Goal: Task Accomplishment & Management: Manage account settings

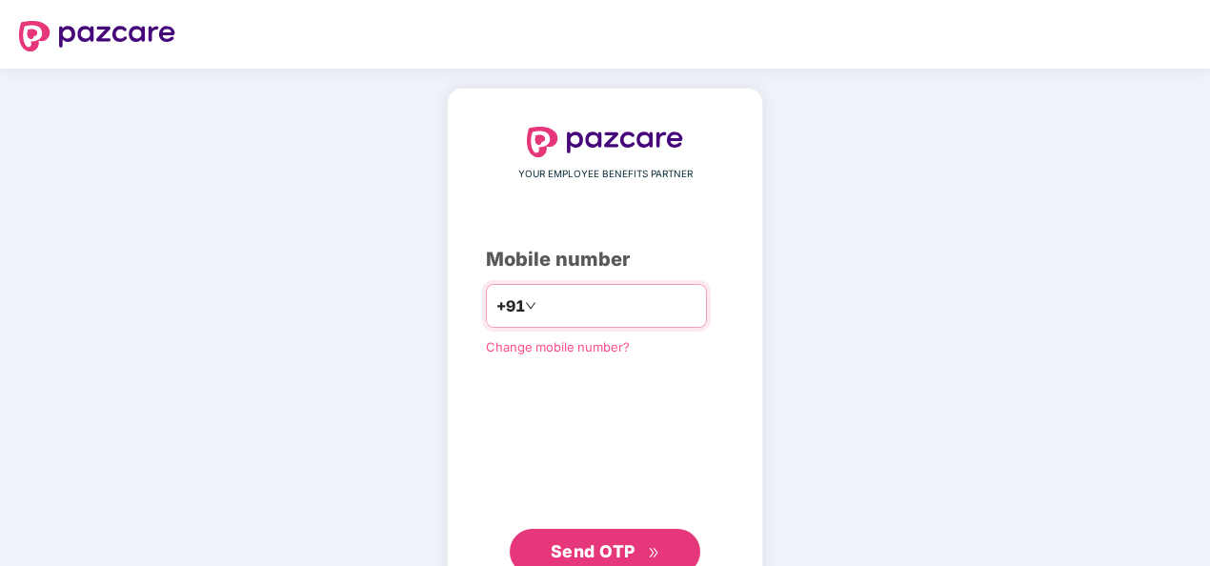
click at [575, 307] on input "number" at bounding box center [618, 306] width 156 height 30
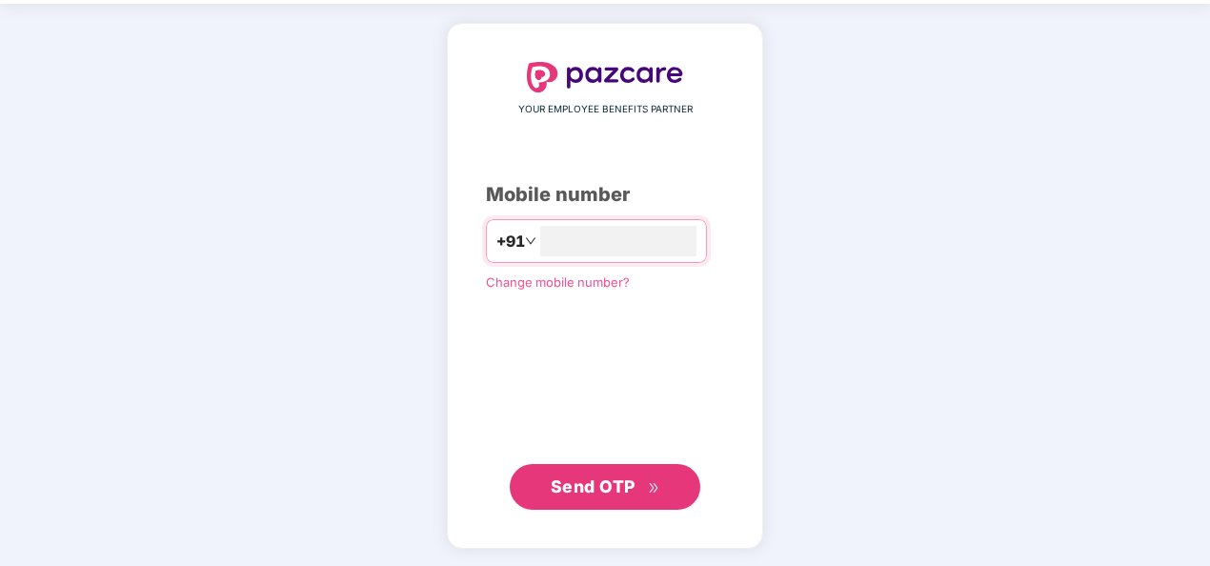
type input "**********"
click at [606, 483] on span "Send OTP" at bounding box center [593, 487] width 85 height 20
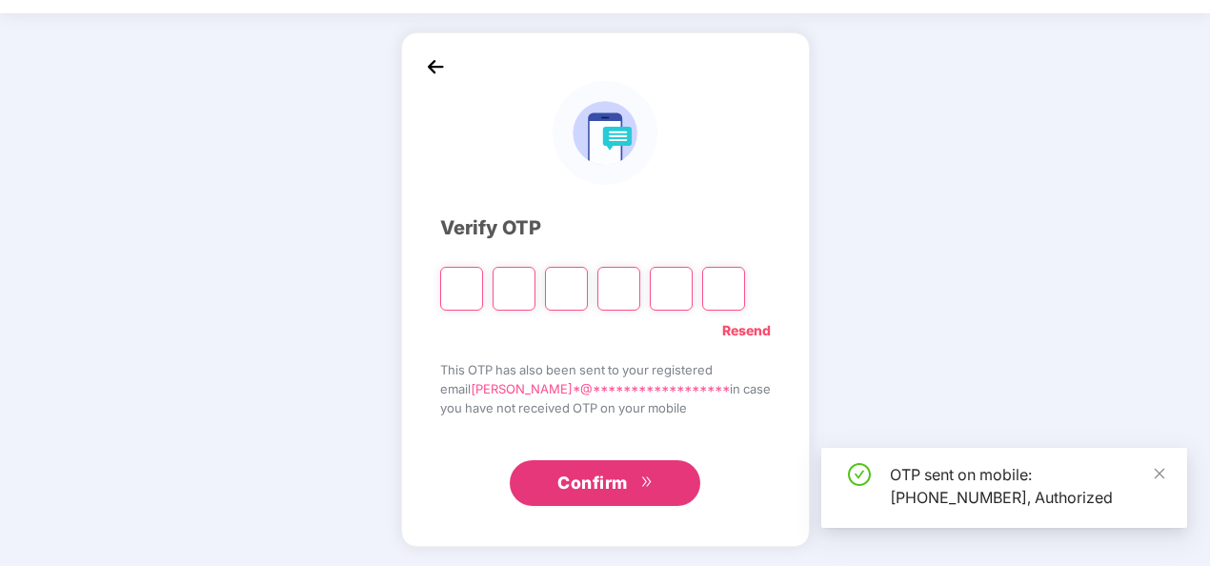
scroll to position [55, 0]
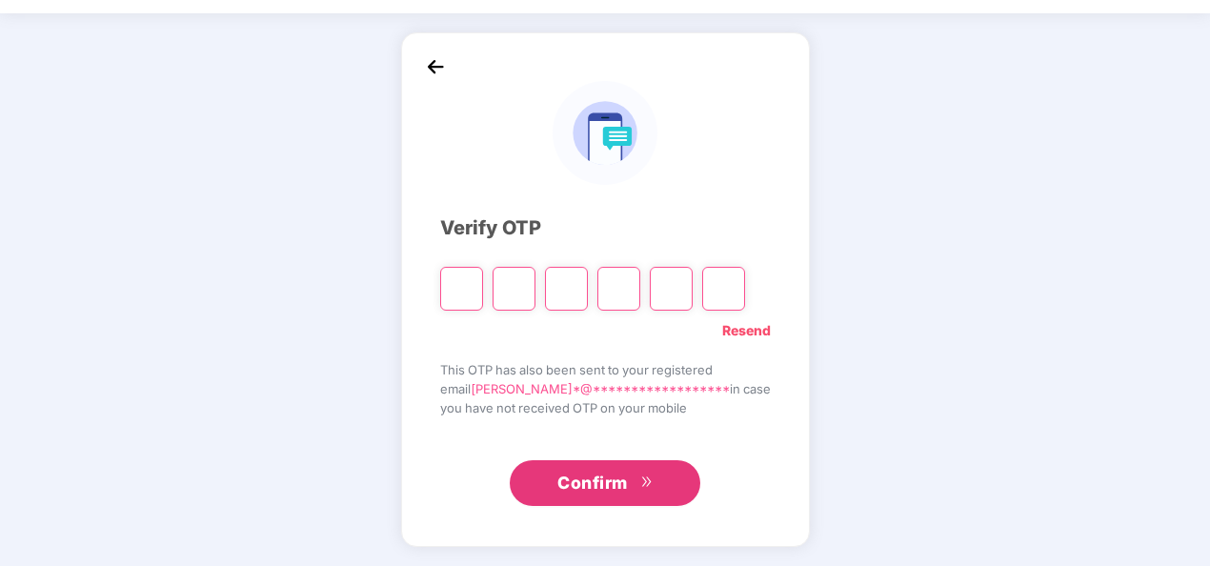
type input "*"
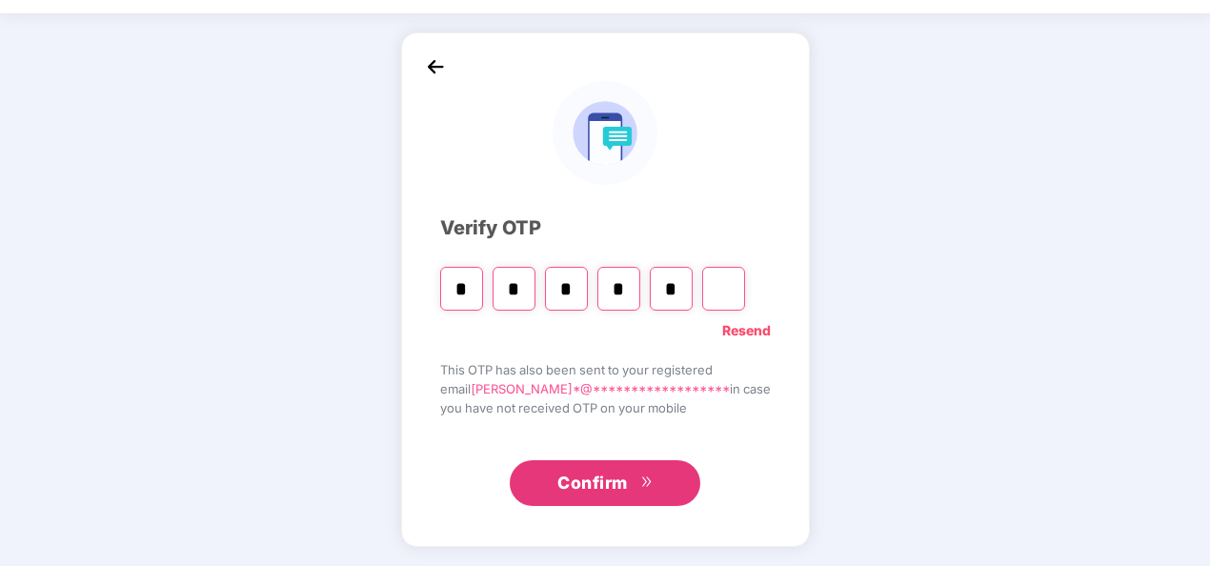
type input "*"
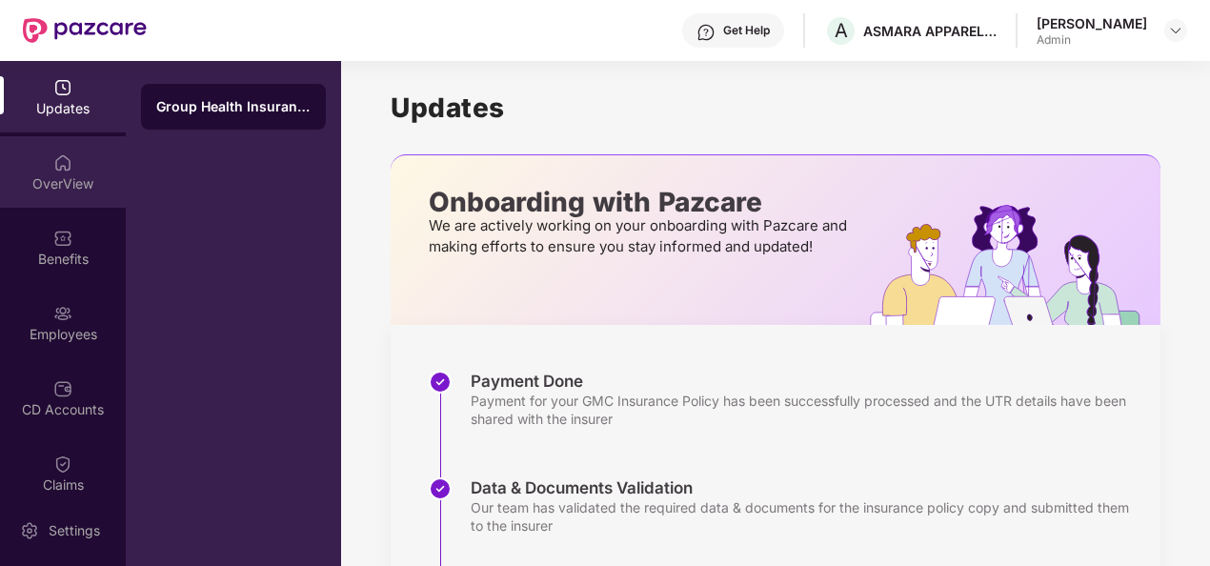
click at [52, 182] on div "OverView" at bounding box center [63, 183] width 126 height 19
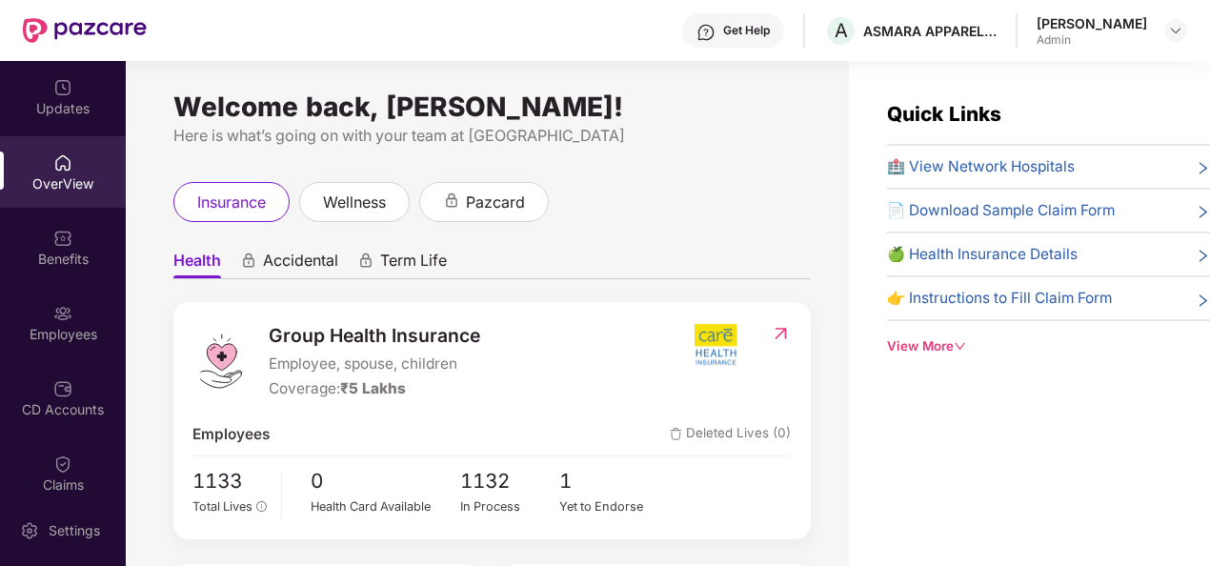
click at [1093, 37] on div "Admin" at bounding box center [1092, 39] width 111 height 15
click at [1181, 30] on img at bounding box center [1175, 30] width 15 height 15
click at [750, 197] on div "insurance wellness pazcard" at bounding box center [492, 202] width 638 height 40
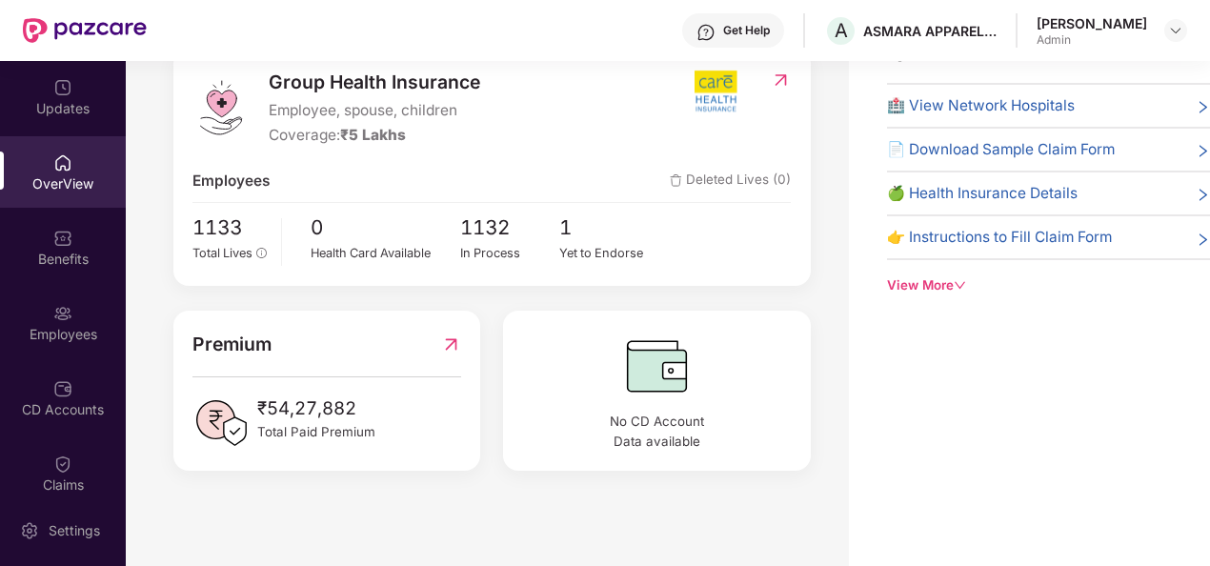
scroll to position [112, 0]
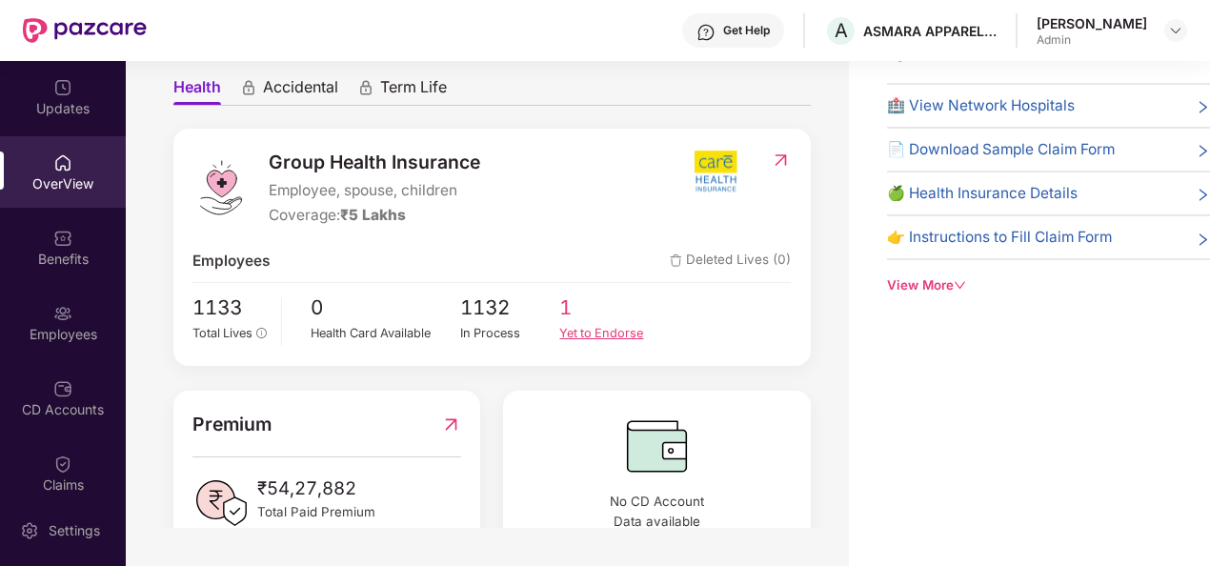
click at [587, 332] on div "Yet to Endorse" at bounding box center [609, 333] width 100 height 19
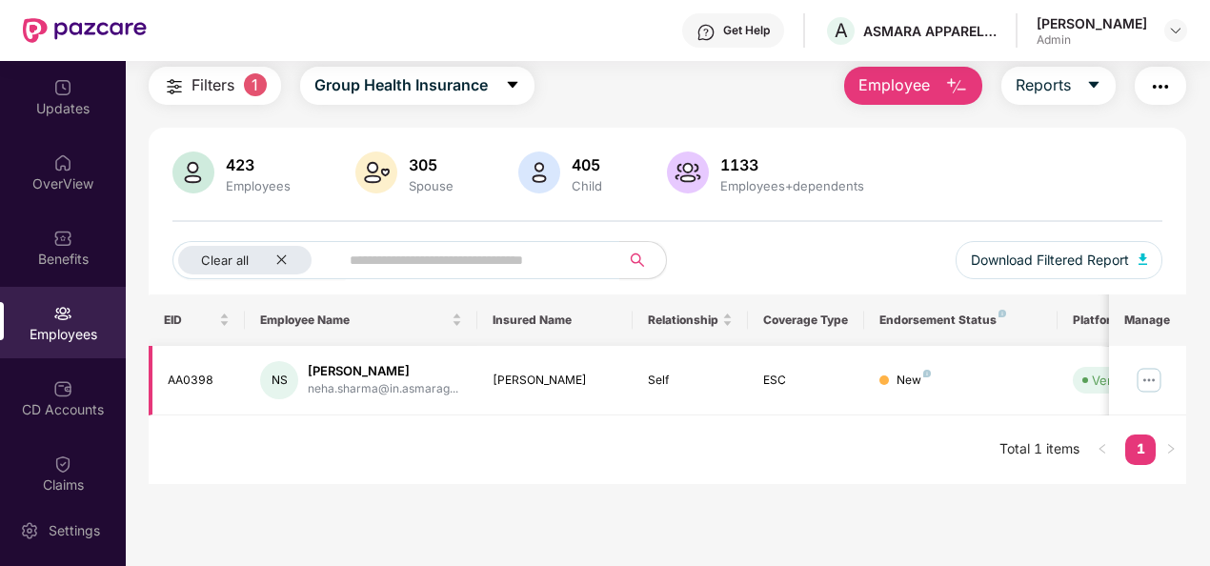
click at [1155, 374] on img at bounding box center [1149, 380] width 30 height 30
click at [753, 475] on div "EID Employee Name Insured Name Relationship Coverage Type Endorsement Status Pl…" at bounding box center [668, 390] width 1039 height 190
click at [735, 179] on div "Employees+dependents" at bounding box center [793, 185] width 152 height 15
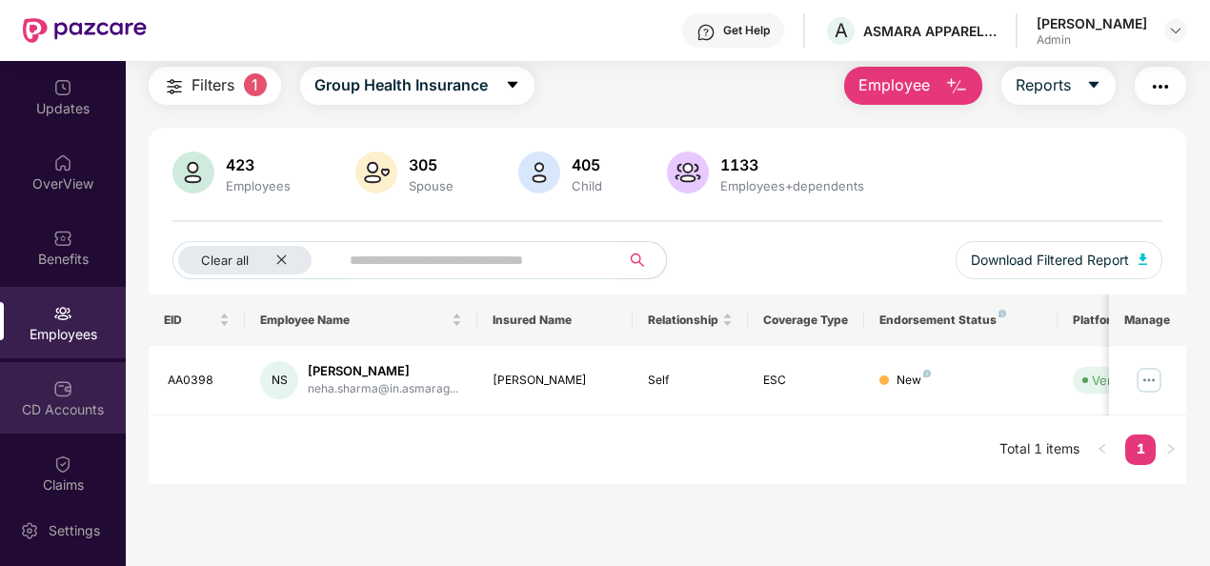
click at [60, 396] on img at bounding box center [62, 388] width 19 height 19
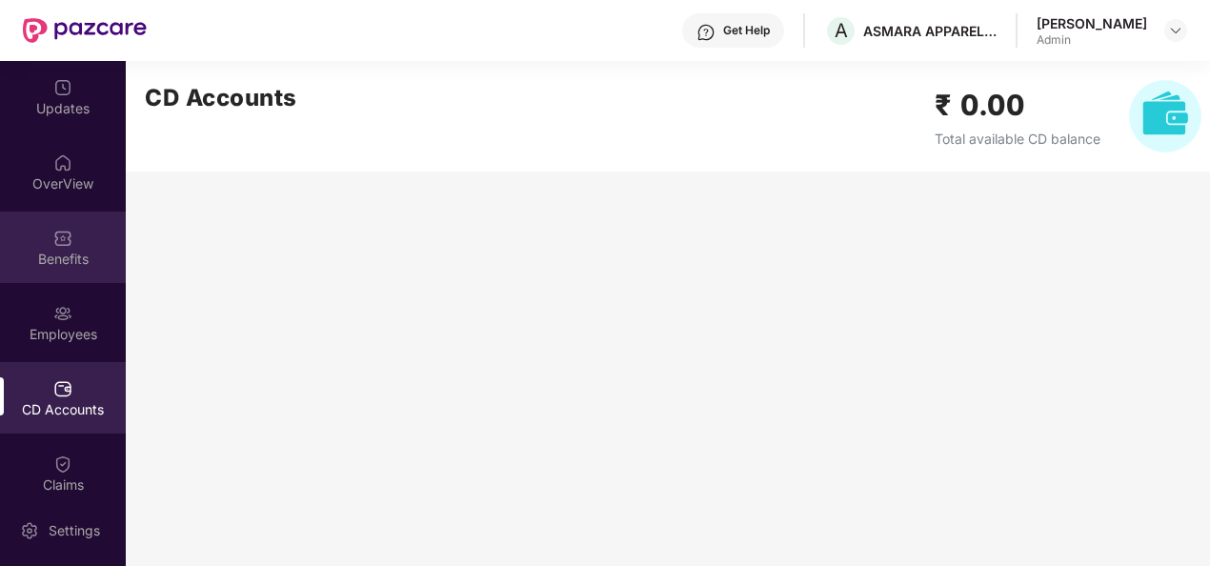
click at [66, 255] on div "Benefits" at bounding box center [63, 259] width 126 height 19
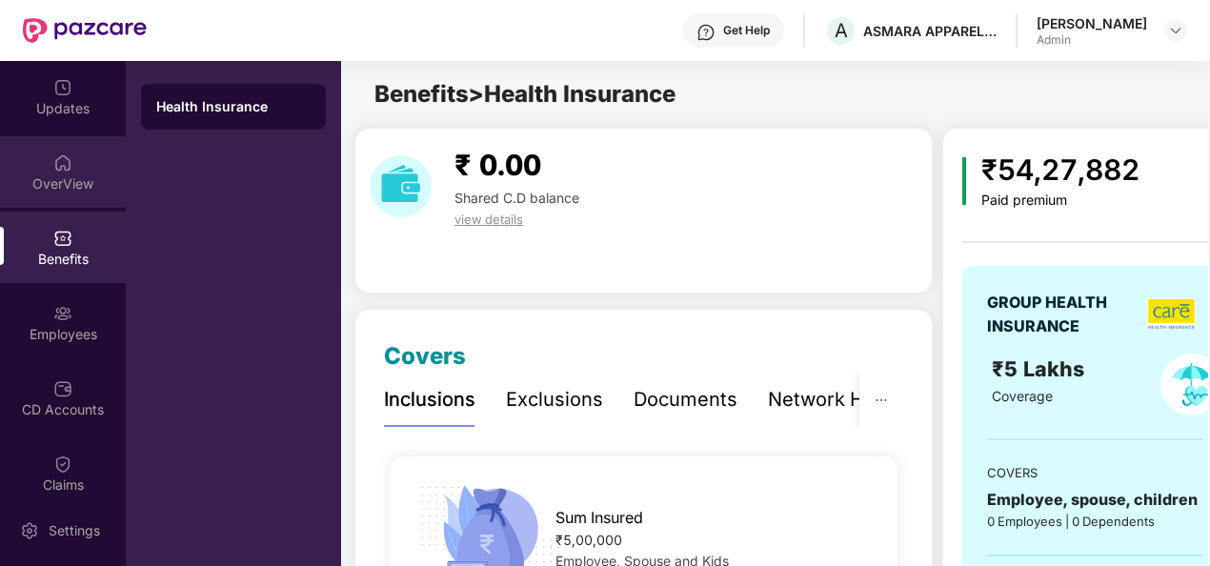
click at [65, 189] on div "OverView" at bounding box center [63, 183] width 126 height 19
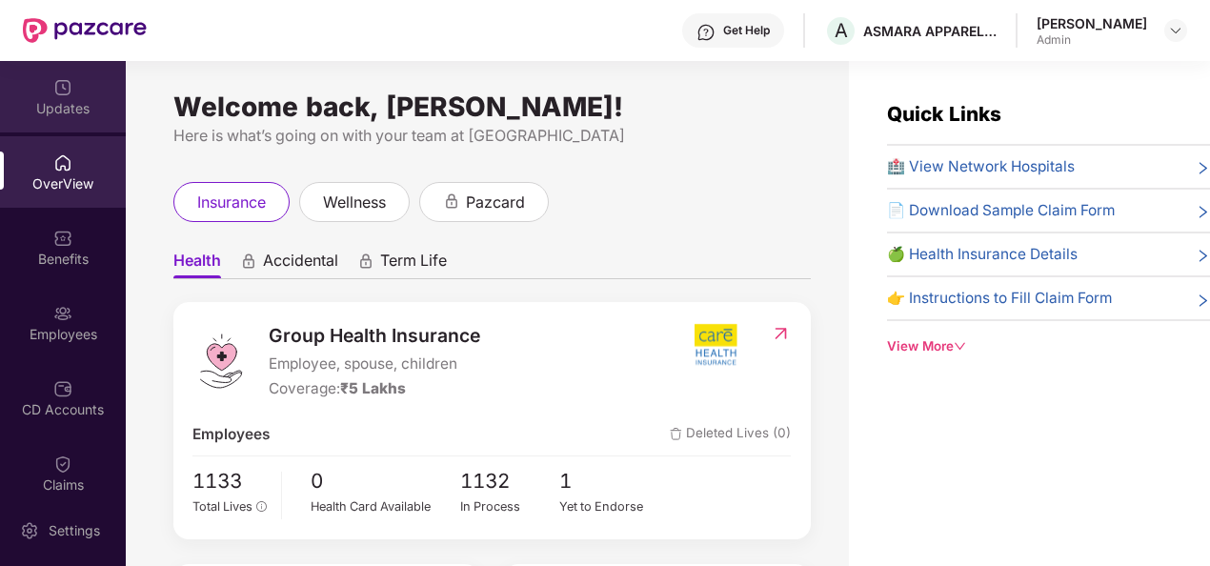
click at [57, 99] on div "Updates" at bounding box center [63, 108] width 126 height 19
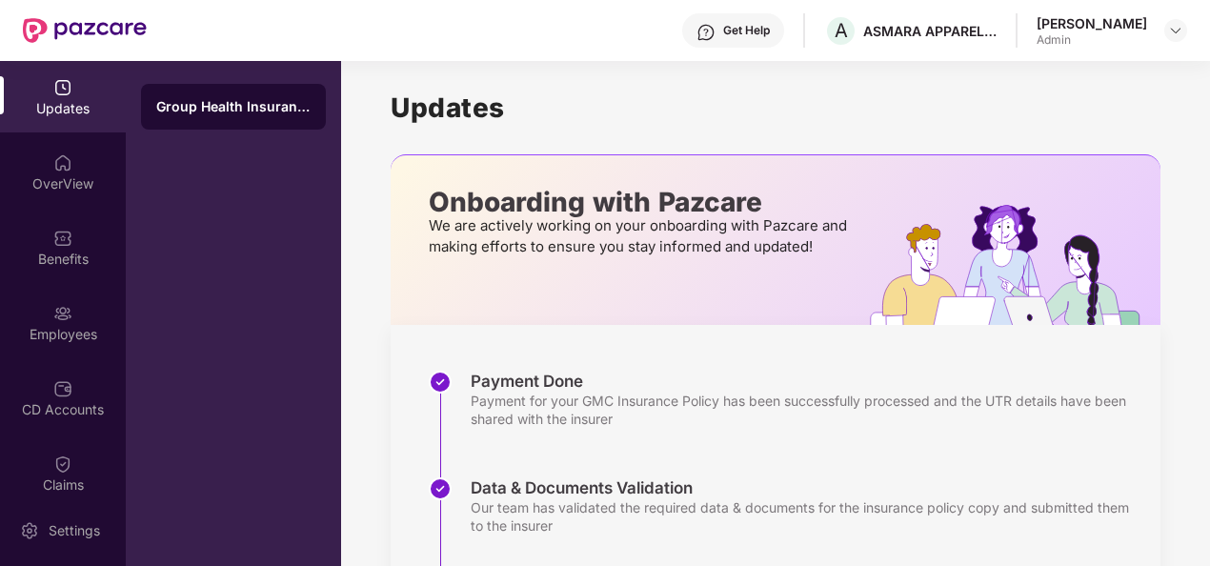
drag, startPoint x: 1207, startPoint y: 236, endPoint x: 1215, endPoint y: 301, distance: 65.4
click at [1209, 301] on html "Get Help A ASMARA APPARELS INDIA PRIVATE LIMITED [PERSON_NAME] Admin Updates Ov…" at bounding box center [605, 283] width 1210 height 566
click at [662, 126] on div "Updates Onboarding with Pazcare We are actively working on your onboarding with…" at bounding box center [776, 522] width 770 height 922
click at [62, 325] on div "Employees" at bounding box center [63, 334] width 126 height 19
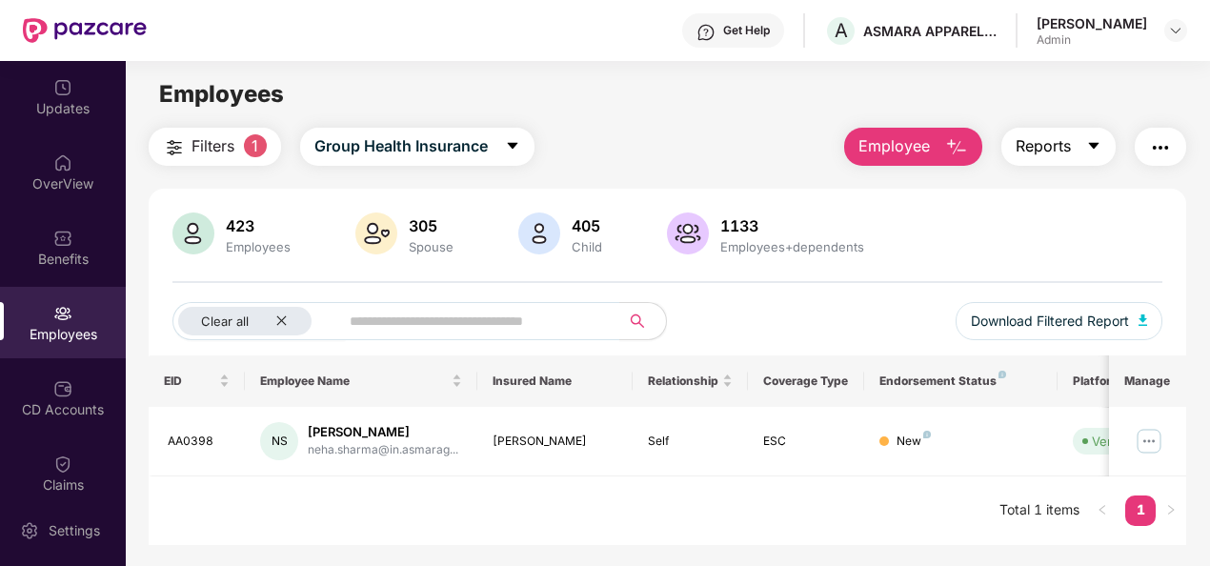
click at [1096, 149] on icon "caret-down" at bounding box center [1094, 146] width 10 height 7
click at [53, 320] on img at bounding box center [62, 313] width 19 height 19
click at [234, 151] on span "Filters" at bounding box center [213, 146] width 43 height 24
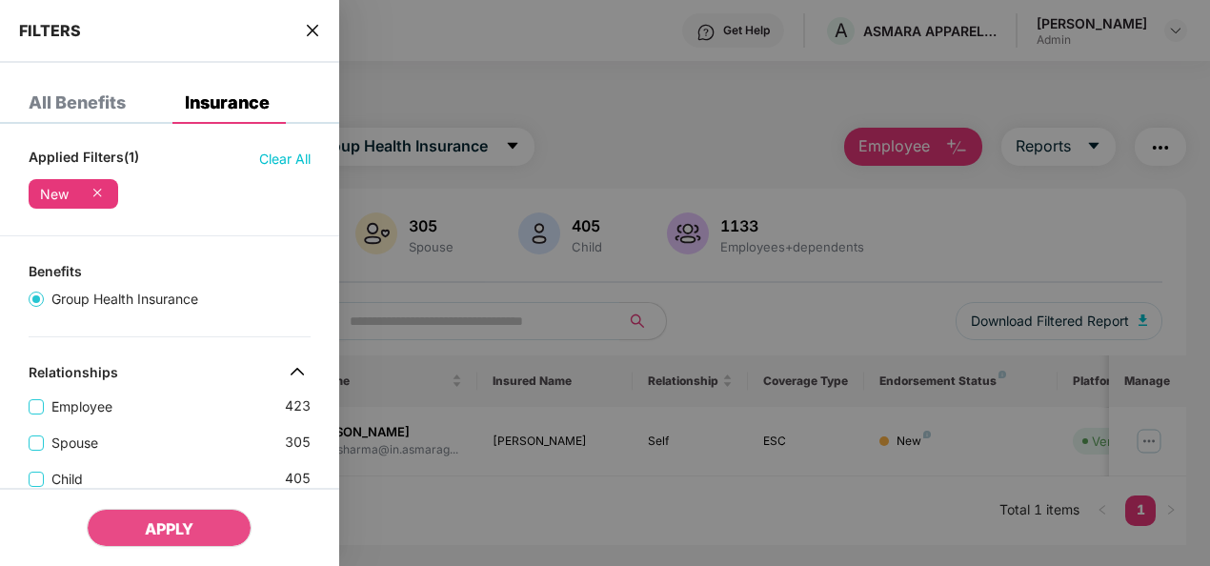
click at [93, 105] on div "All Benefits" at bounding box center [77, 102] width 97 height 19
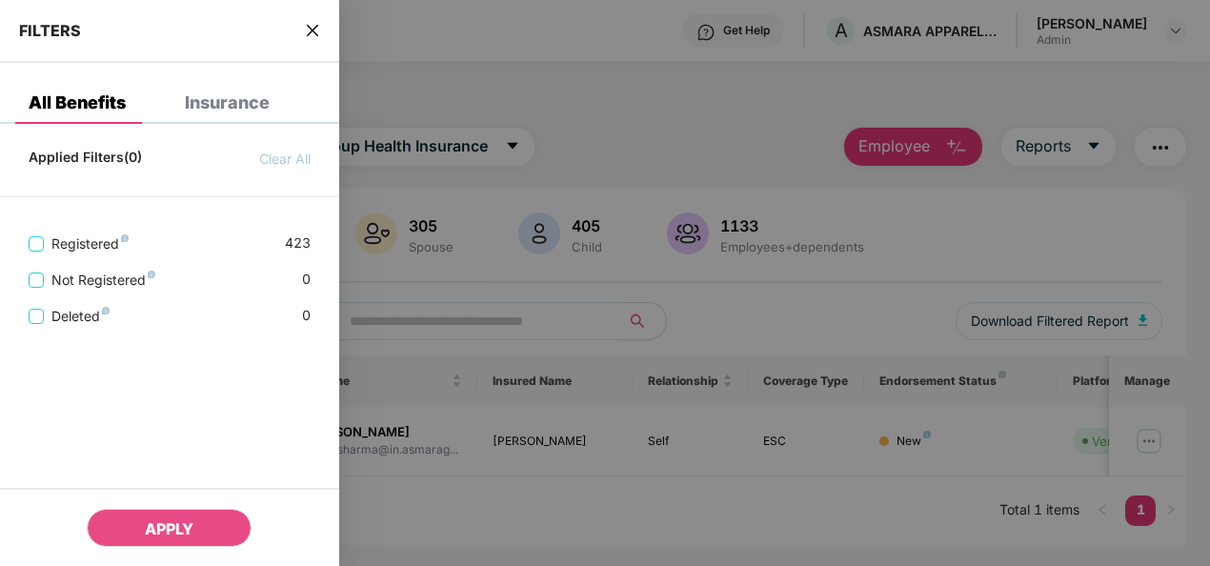
click at [210, 106] on div "Insurance" at bounding box center [227, 102] width 85 height 19
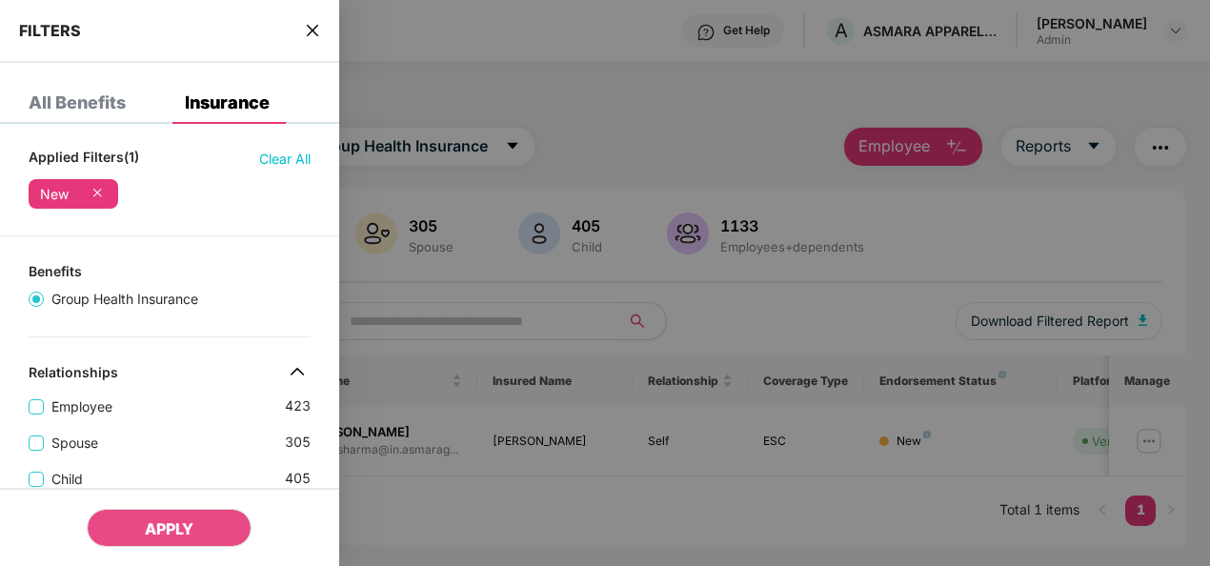
click at [100, 112] on div "All Benefits" at bounding box center [77, 102] width 97 height 19
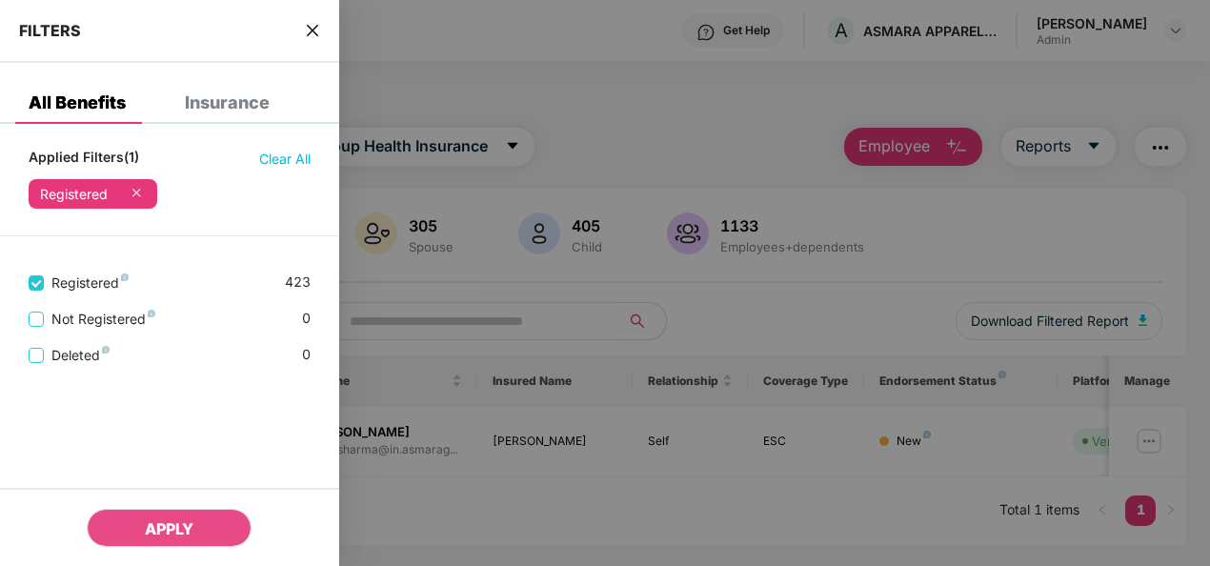
click at [1140, 183] on div at bounding box center [605, 283] width 1210 height 566
click at [311, 23] on icon "close" at bounding box center [312, 30] width 15 height 15
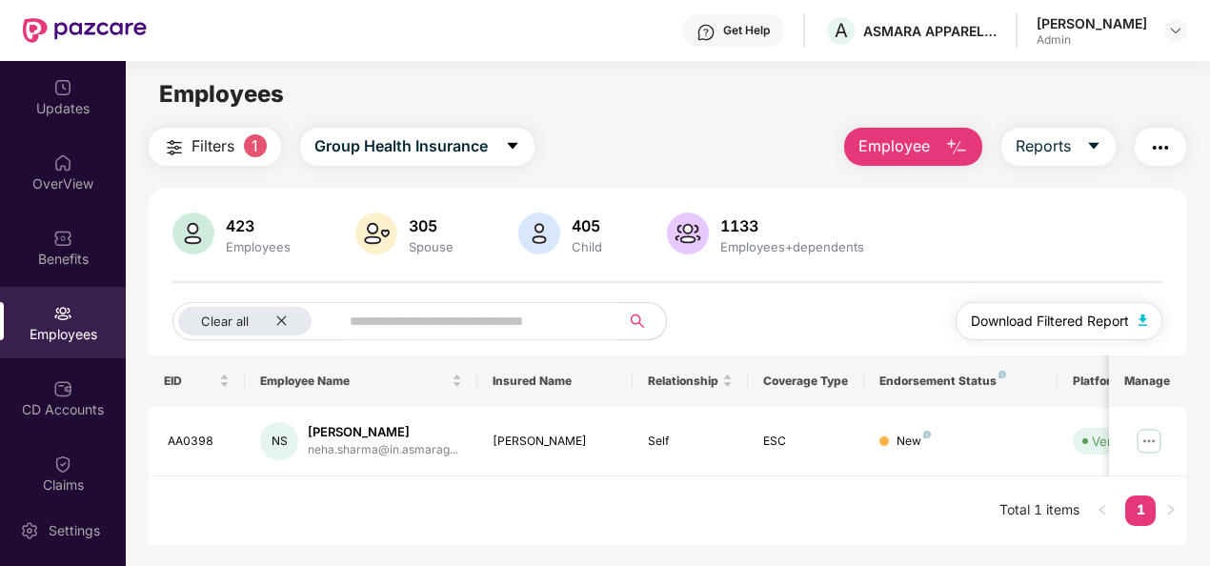
click at [1146, 318] on img "button" at bounding box center [1144, 320] width 10 height 11
